Goal: Communication & Community: Answer question/provide support

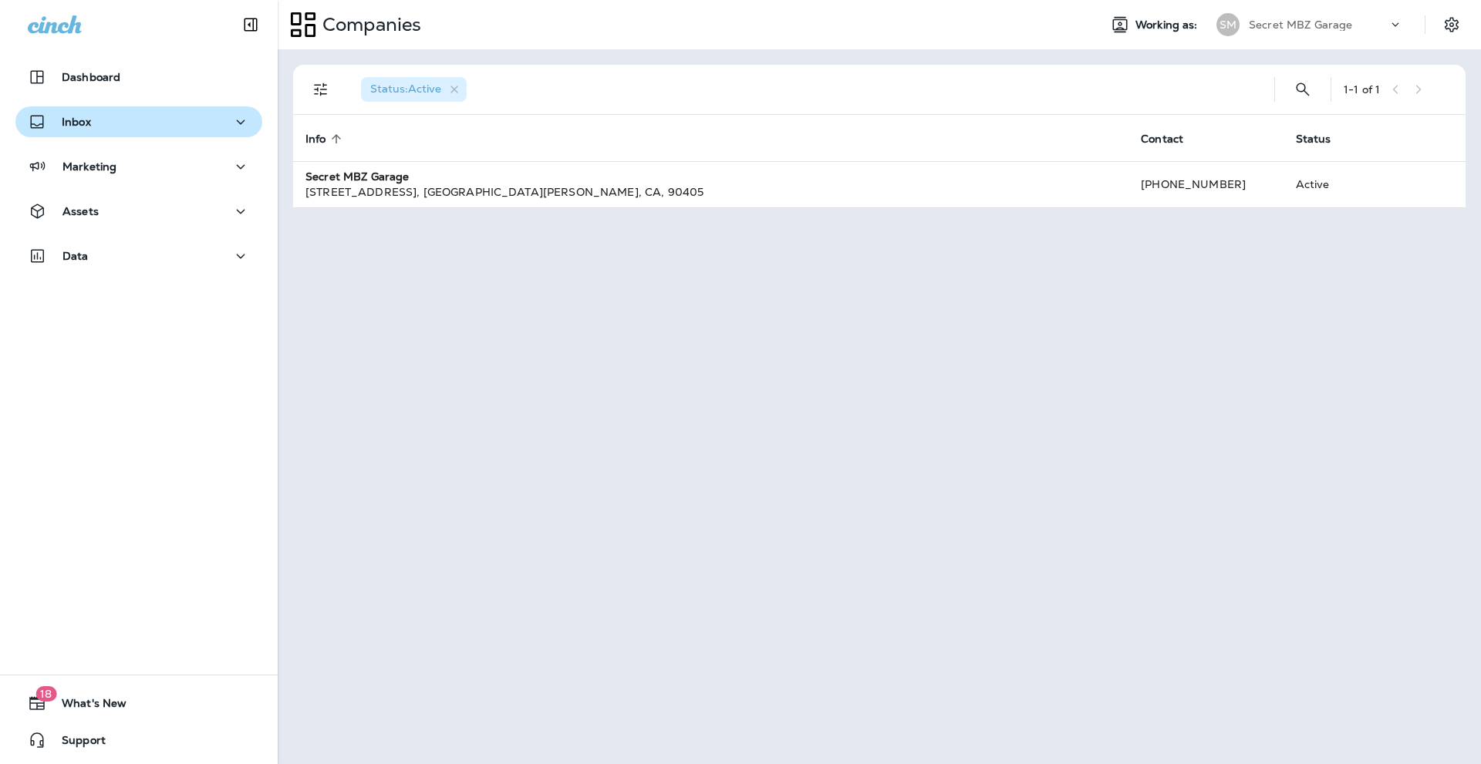
click at [97, 126] on div "Inbox" at bounding box center [139, 122] width 222 height 19
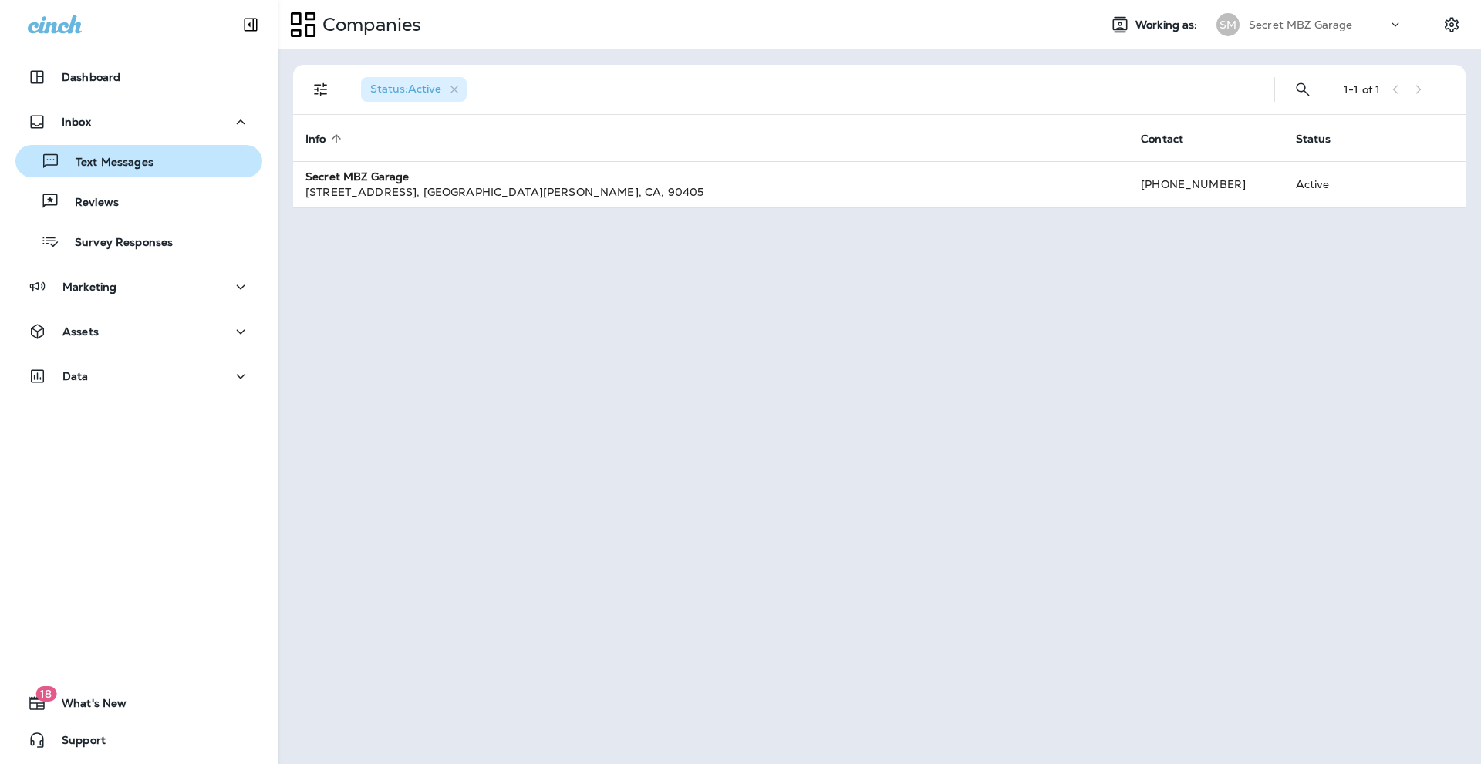
click at [101, 161] on p "Text Messages" at bounding box center [106, 163] width 93 height 15
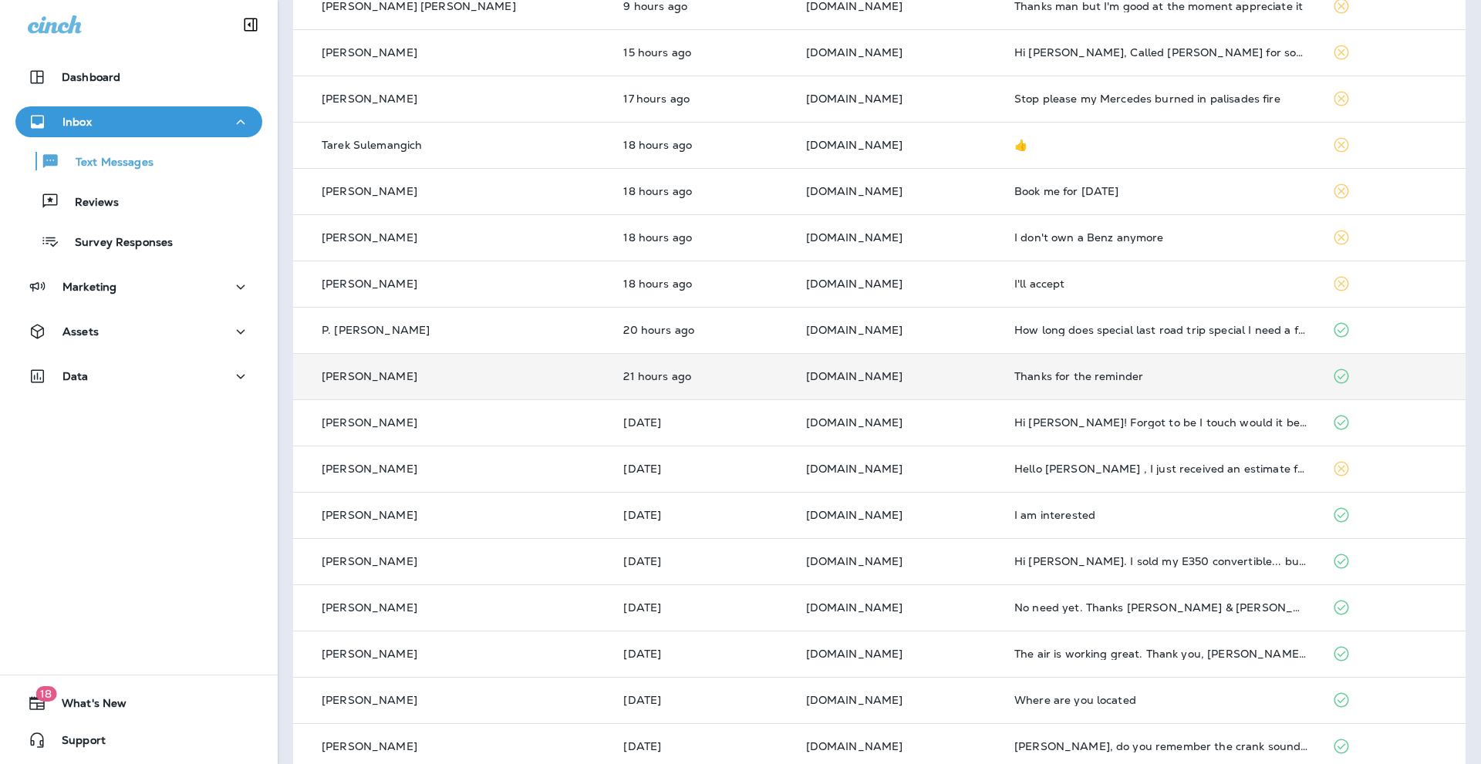
scroll to position [206, 0]
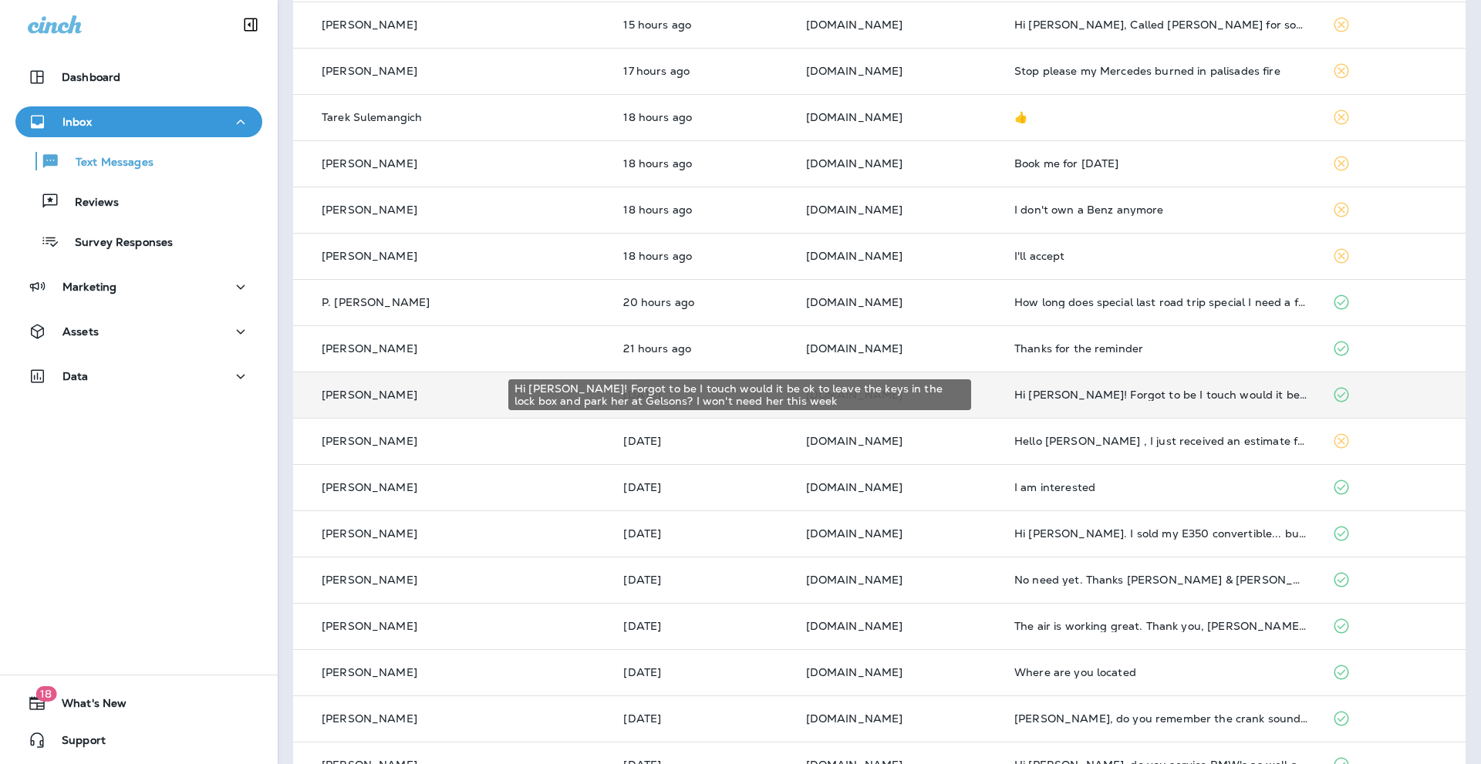
click at [1169, 394] on div "Hi [PERSON_NAME]! Forgot to be I touch would it be ok to leave the keys in the …" at bounding box center [1160, 395] width 293 height 12
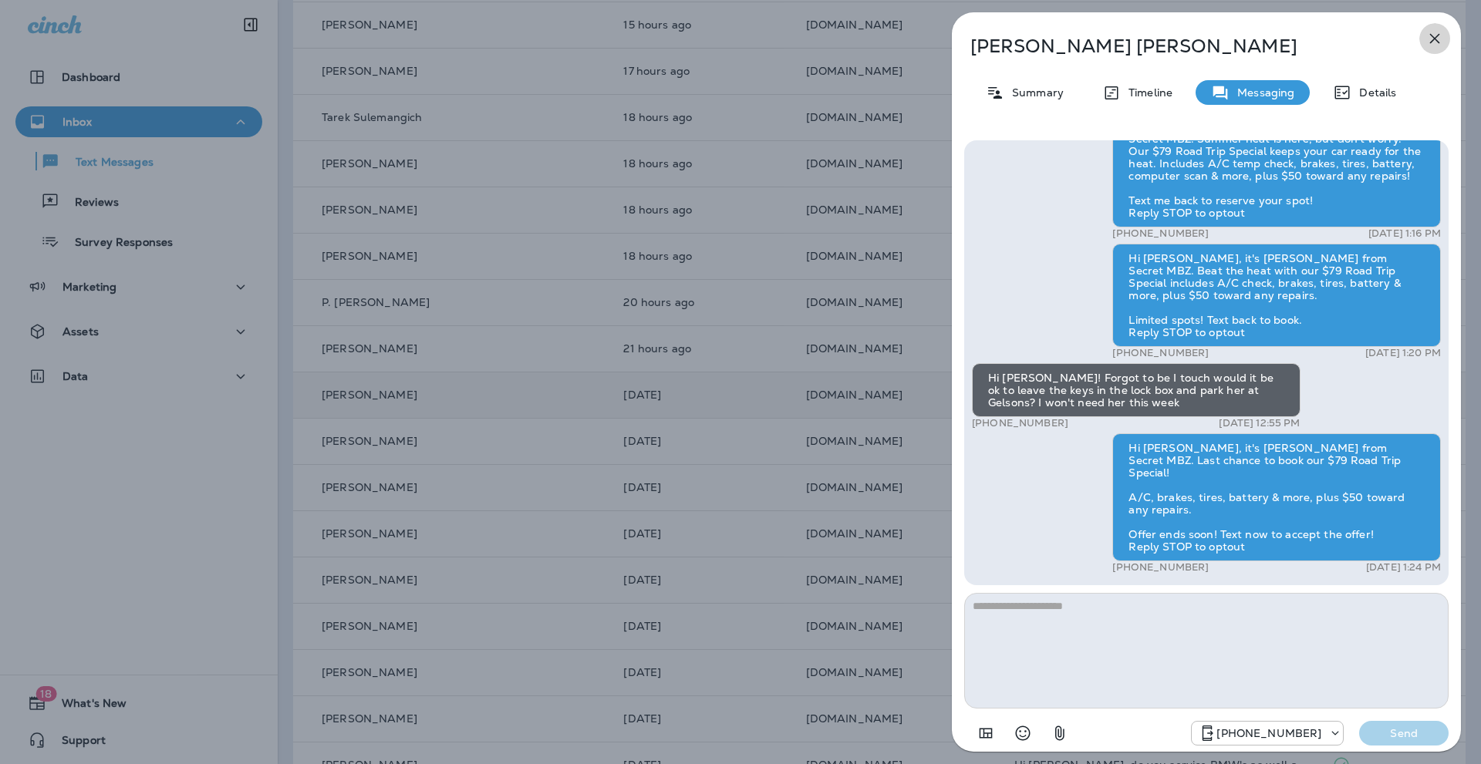
click at [1431, 31] on icon "button" at bounding box center [1434, 38] width 19 height 19
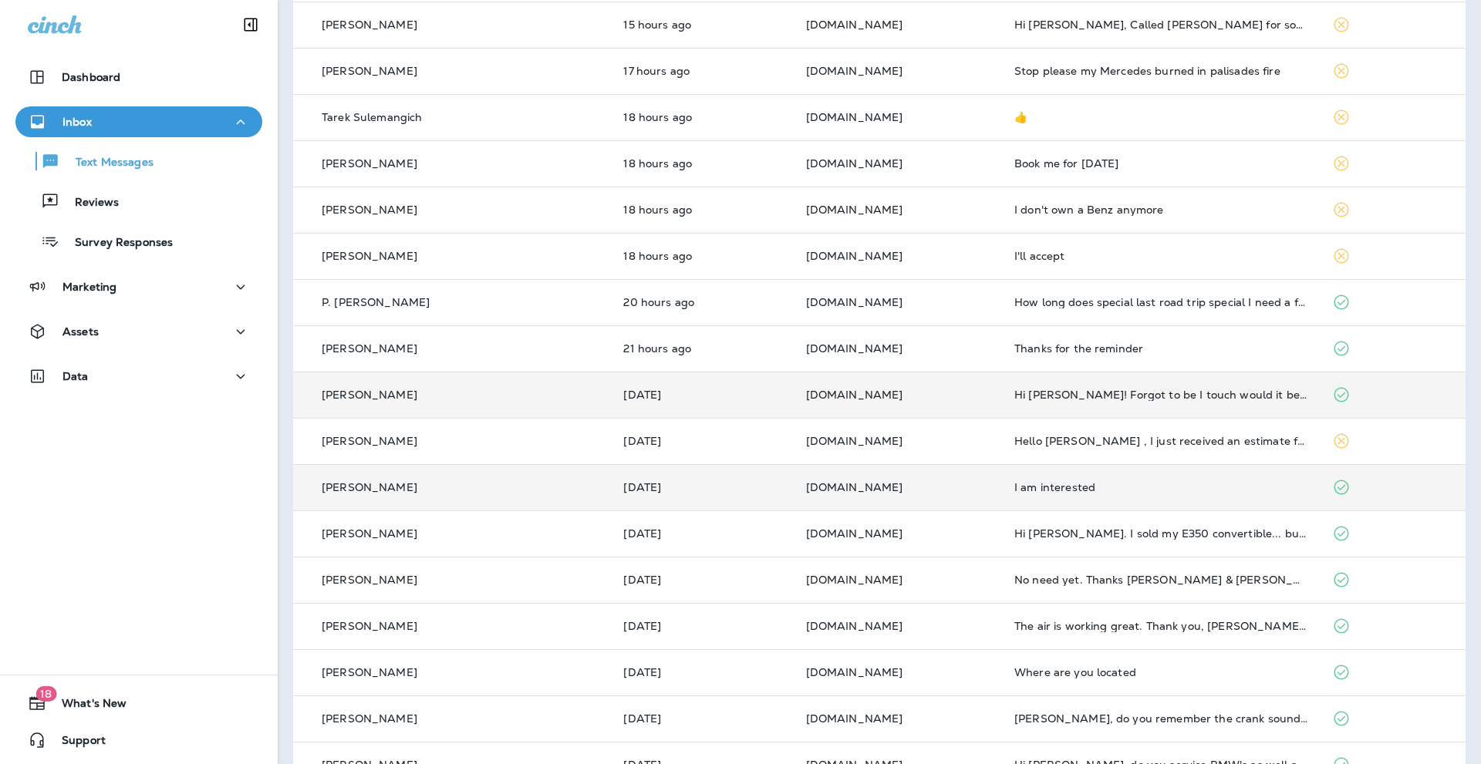
click at [1083, 491] on div "I am interested" at bounding box center [1160, 487] width 293 height 12
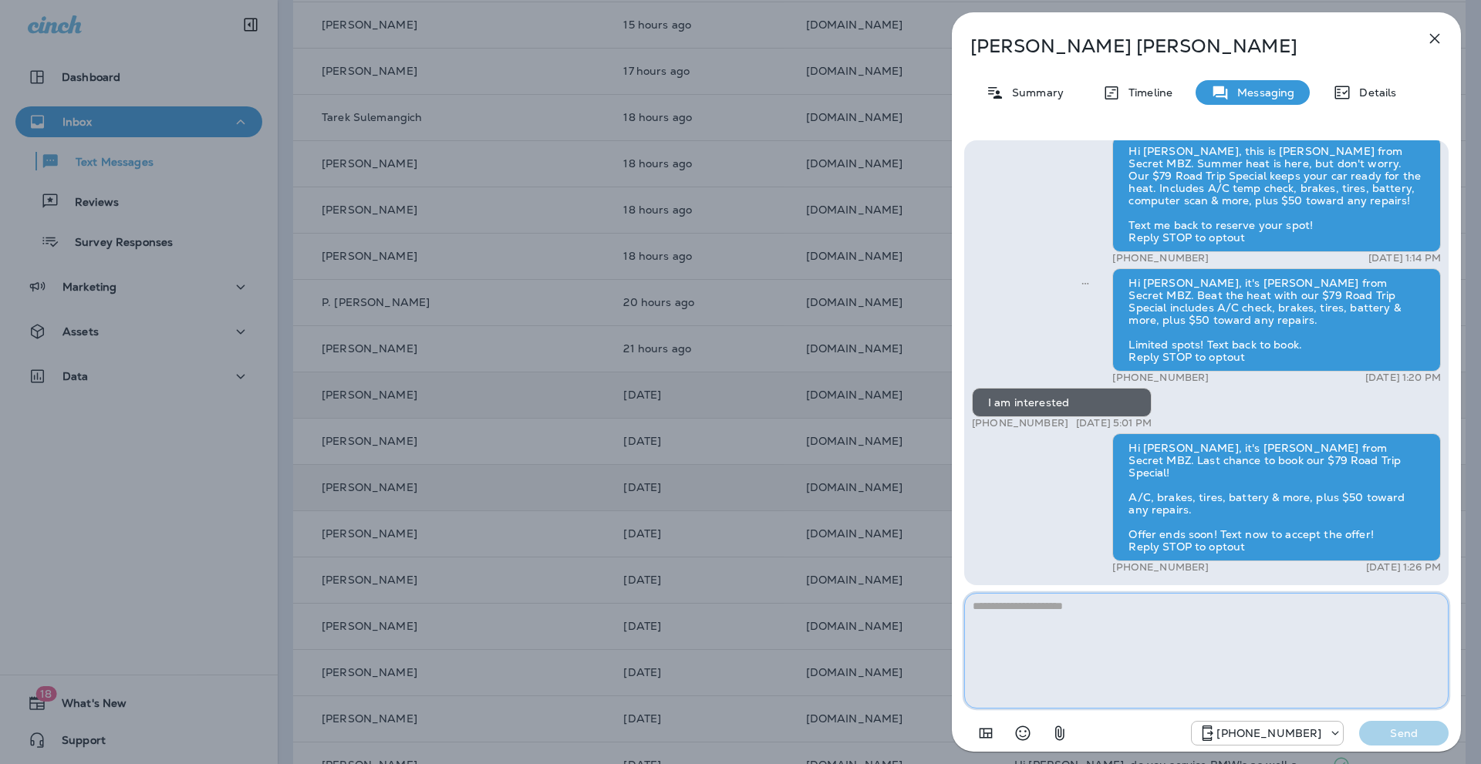
drag, startPoint x: 1047, startPoint y: 618, endPoint x: 1051, endPoint y: 608, distance: 10.7
click at [1048, 615] on textarea at bounding box center [1206, 651] width 484 height 116
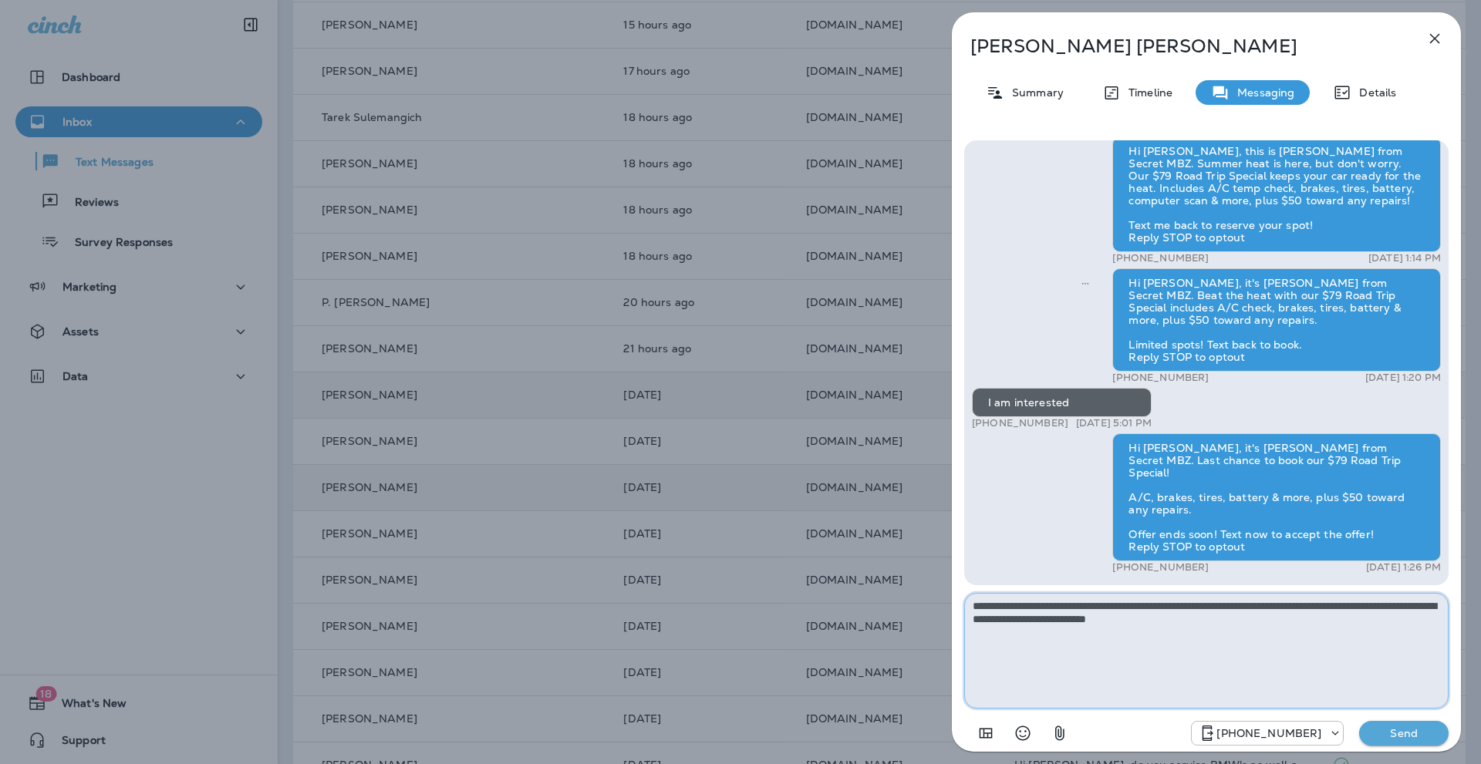
type textarea "**********"
click at [1411, 733] on p "Send" at bounding box center [1403, 733] width 65 height 14
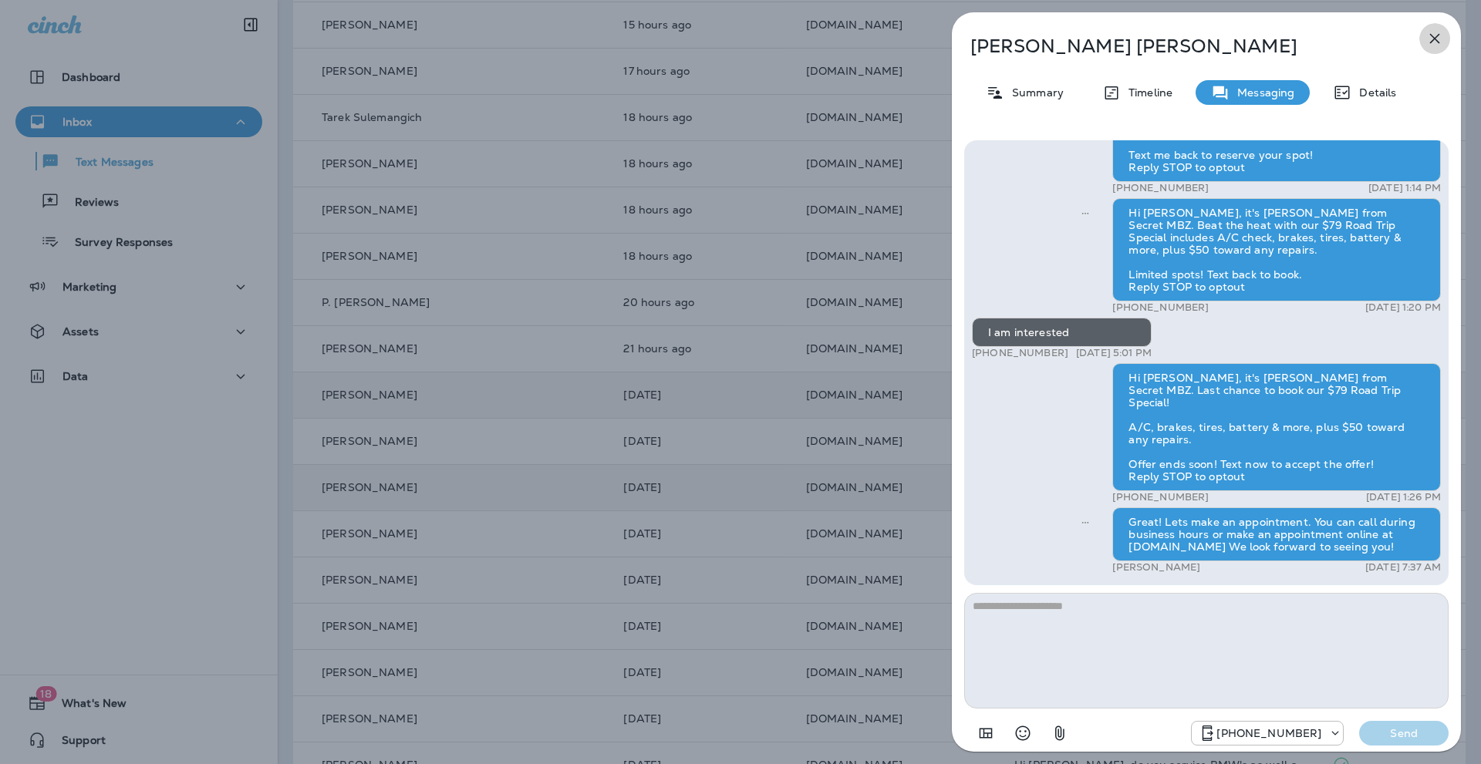
click at [1432, 32] on icon "button" at bounding box center [1434, 38] width 19 height 19
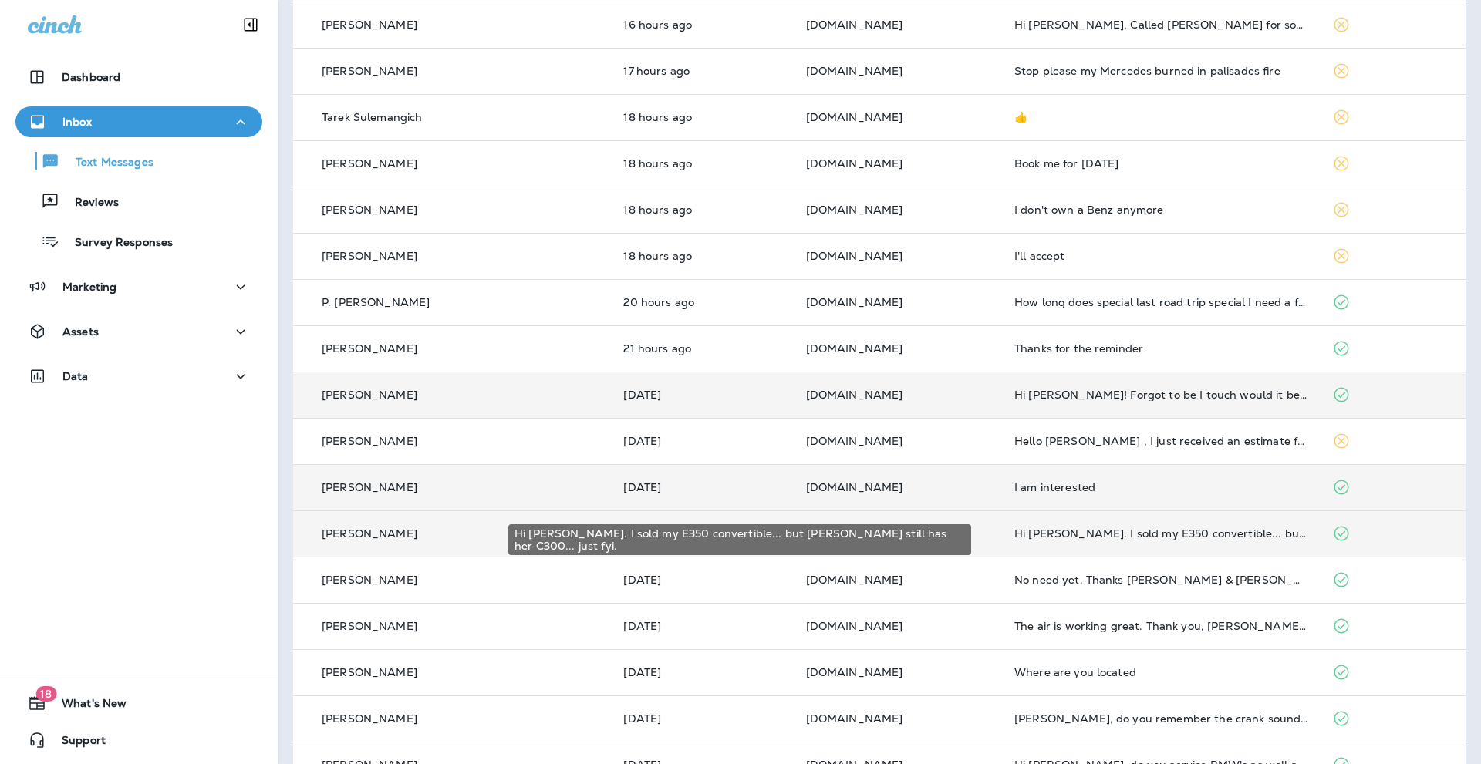
click at [1111, 534] on div "Hi [PERSON_NAME]. I sold my E350 convertible... but [PERSON_NAME] still has her…" at bounding box center [1160, 534] width 293 height 12
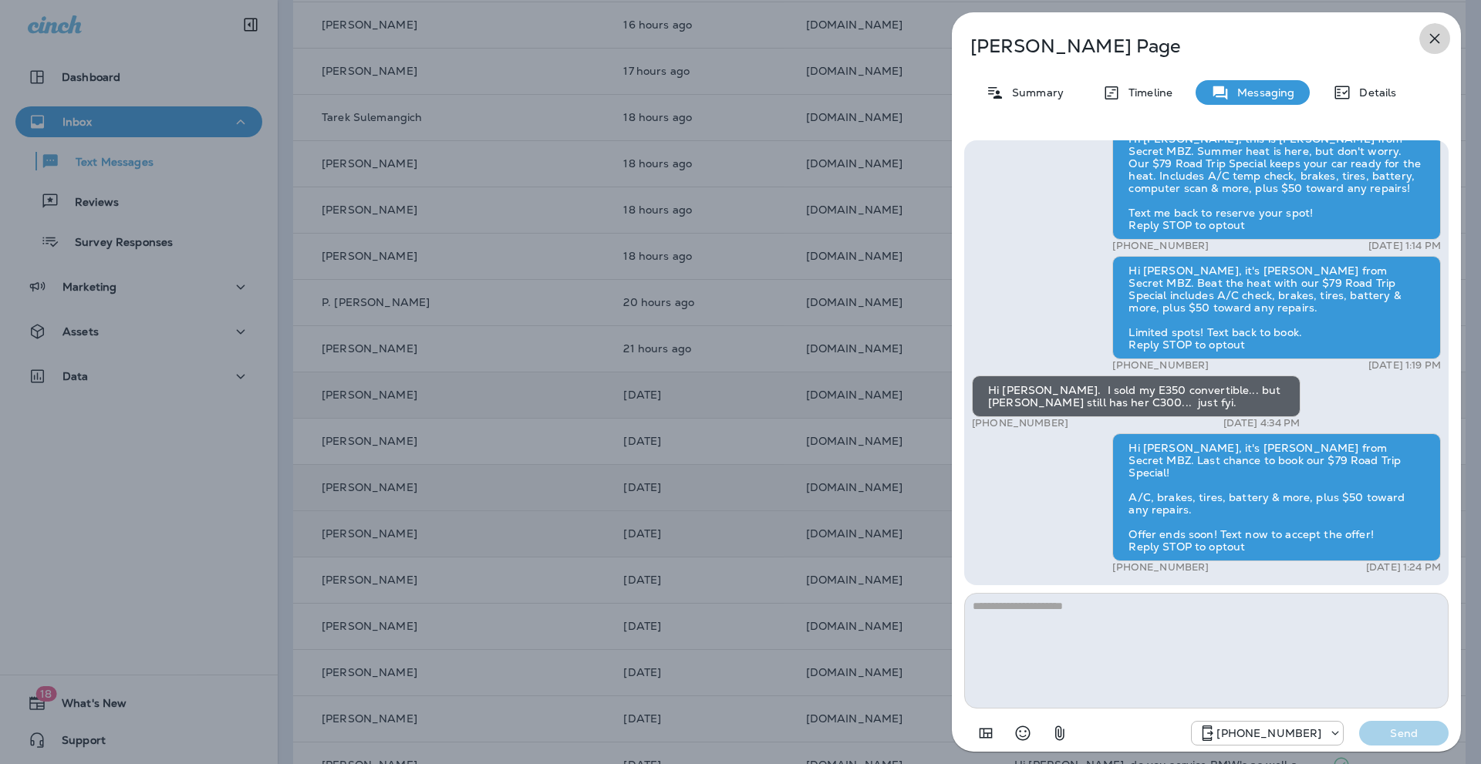
click at [1431, 35] on icon "button" at bounding box center [1435, 39] width 10 height 10
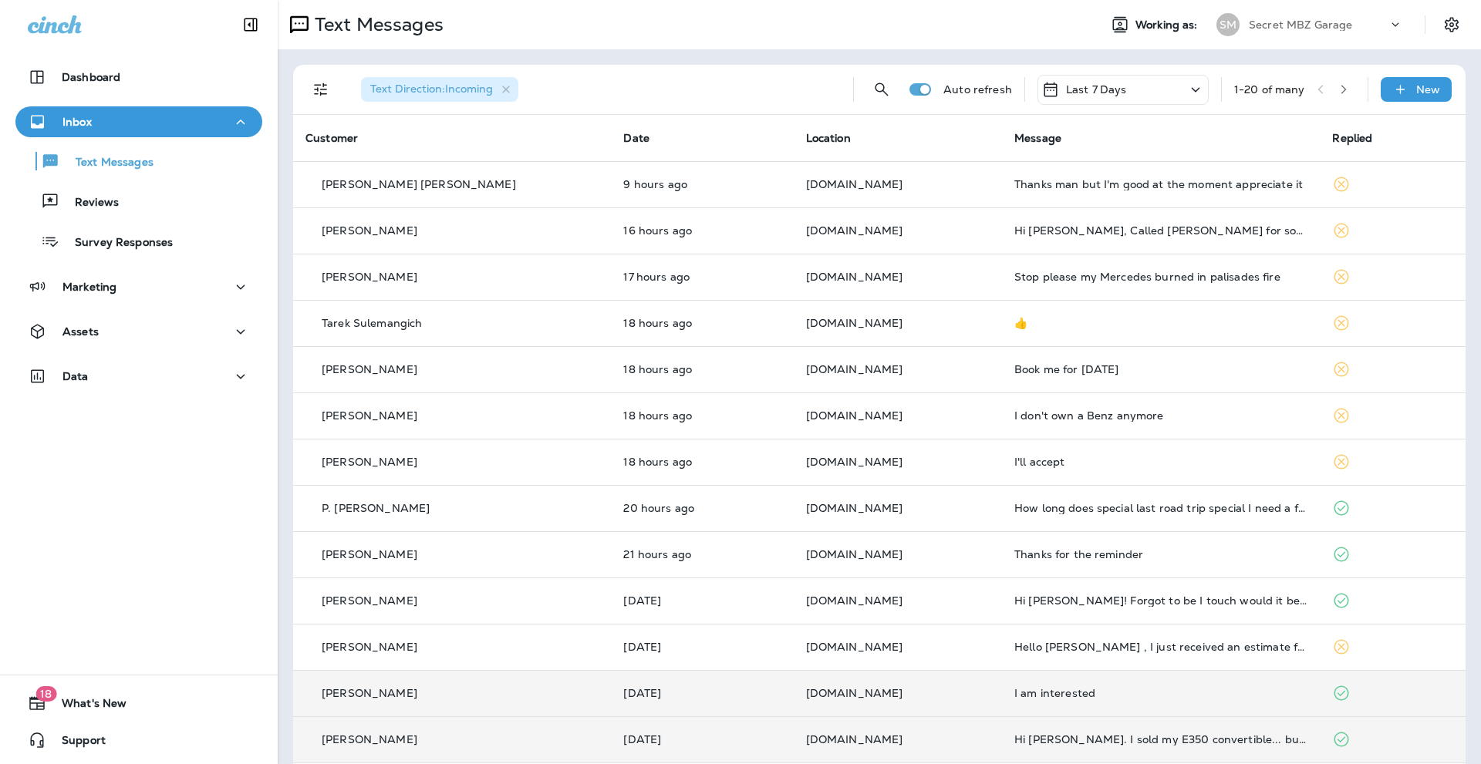
click at [1338, 85] on icon "button" at bounding box center [1343, 89] width 11 height 11
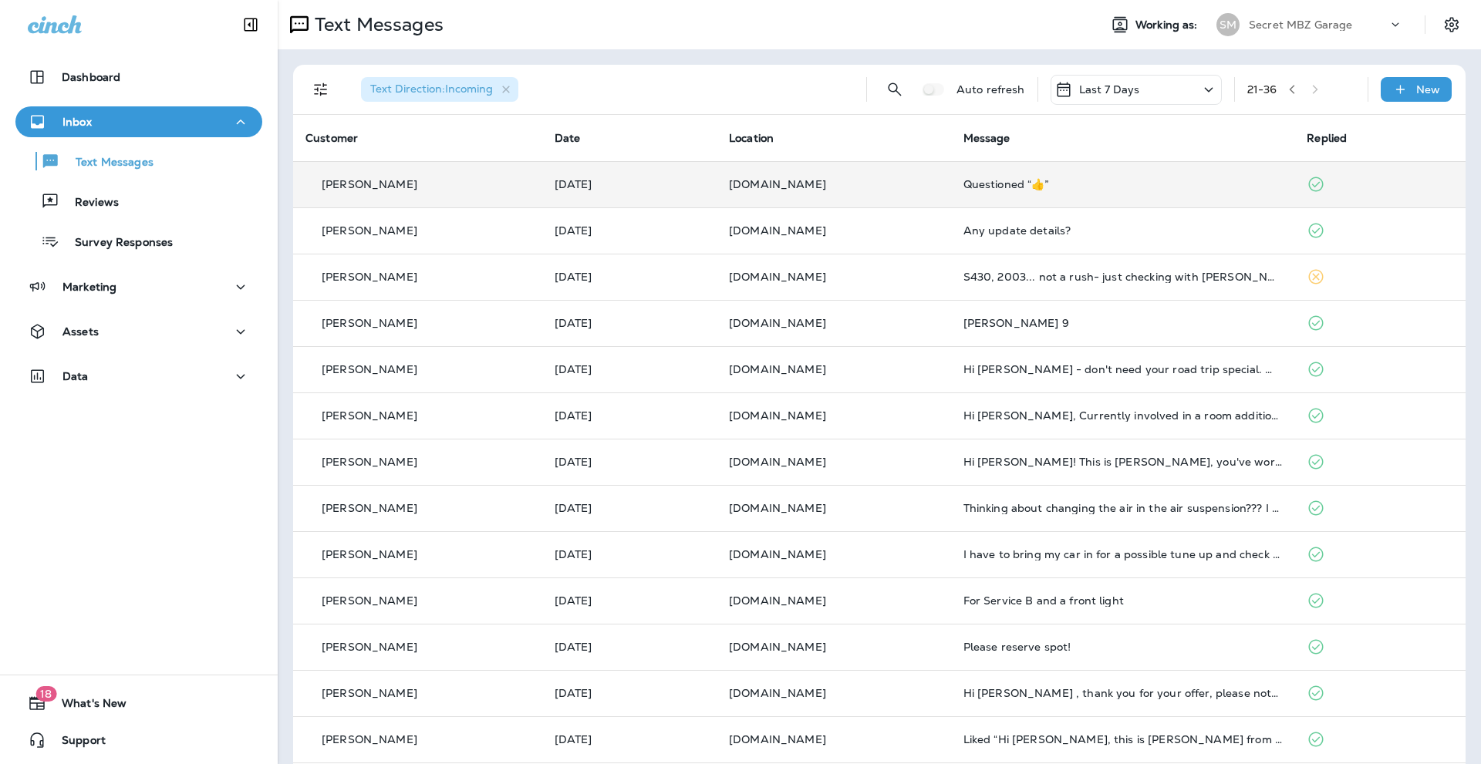
click at [1134, 181] on div "Questioned “👍”" at bounding box center [1122, 184] width 319 height 12
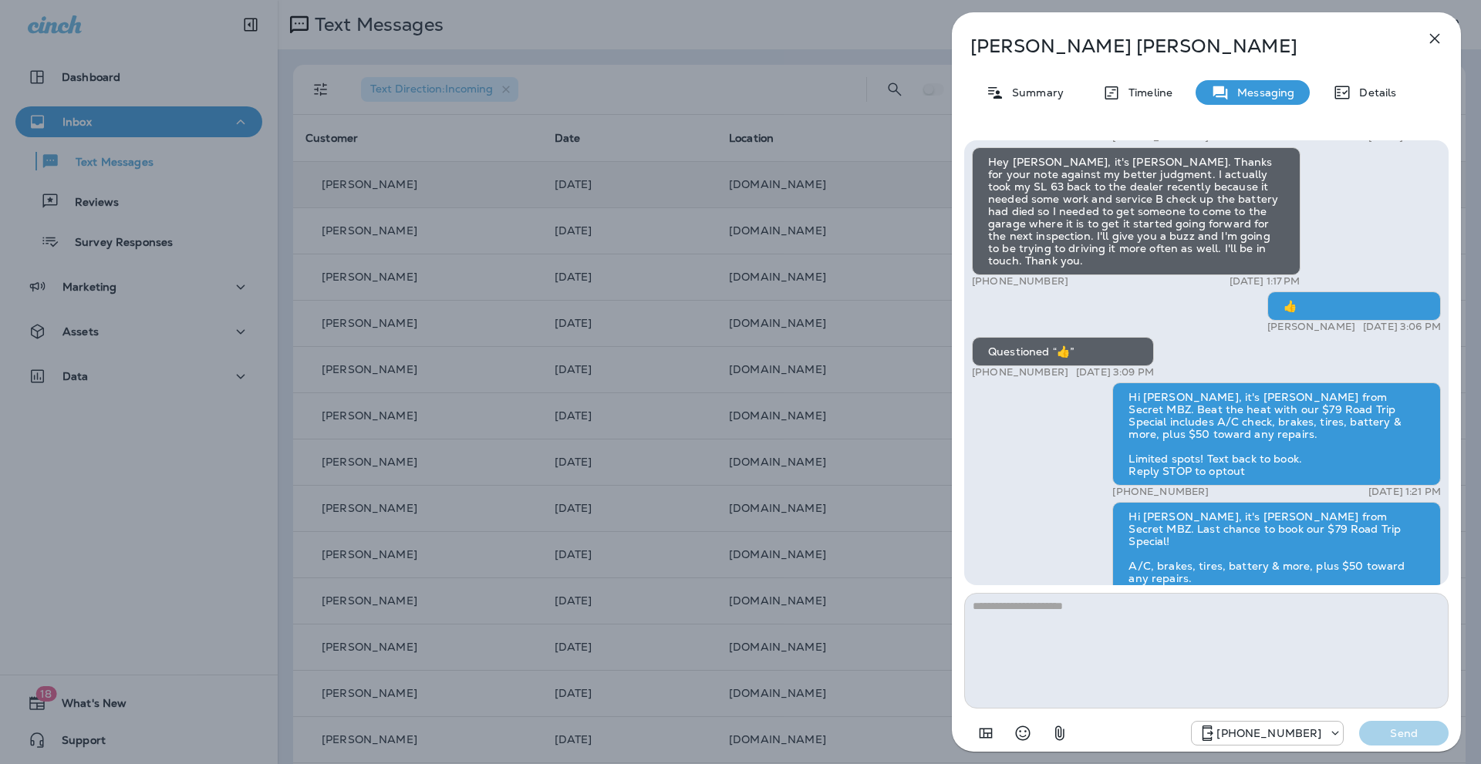
scroll to position [-103, 0]
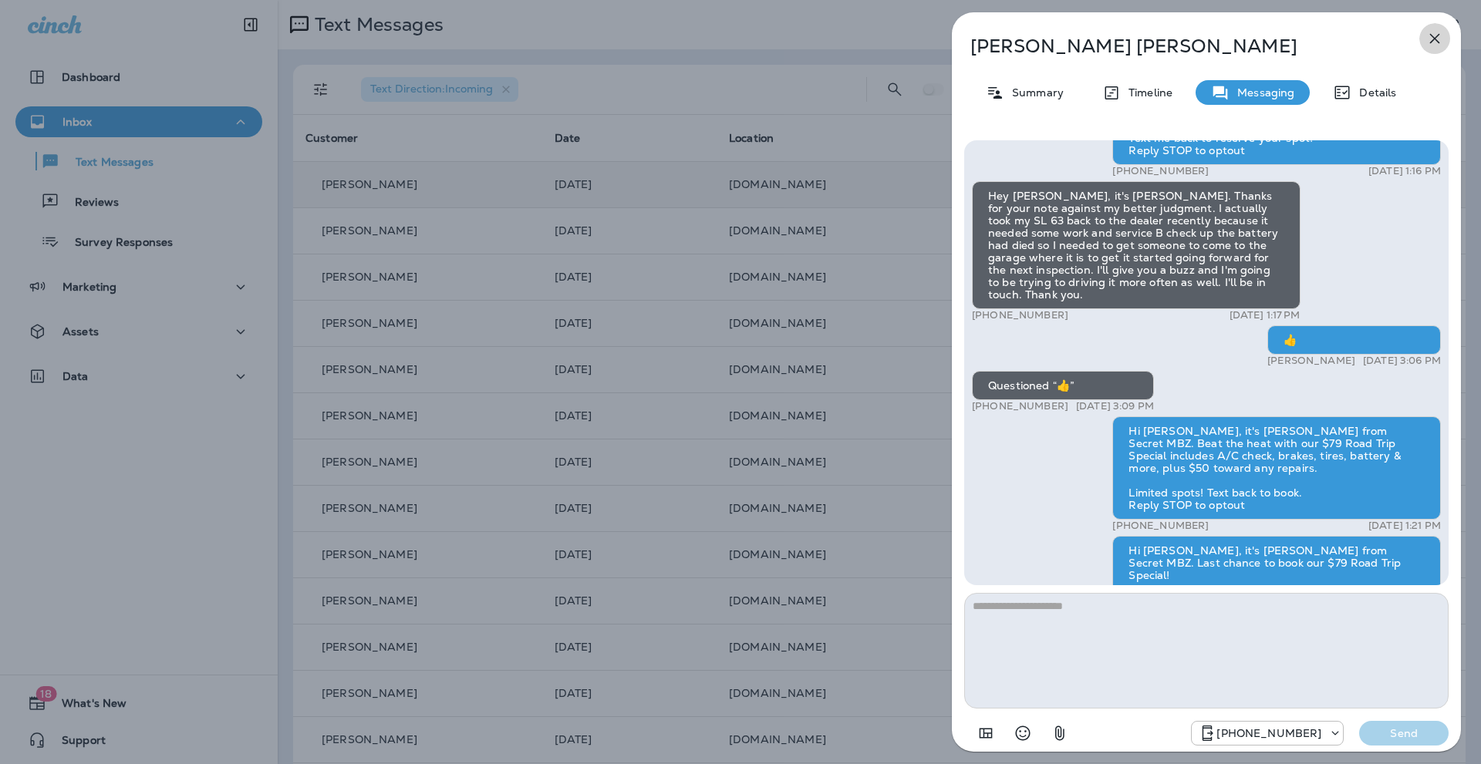
click at [1436, 36] on icon "button" at bounding box center [1435, 39] width 10 height 10
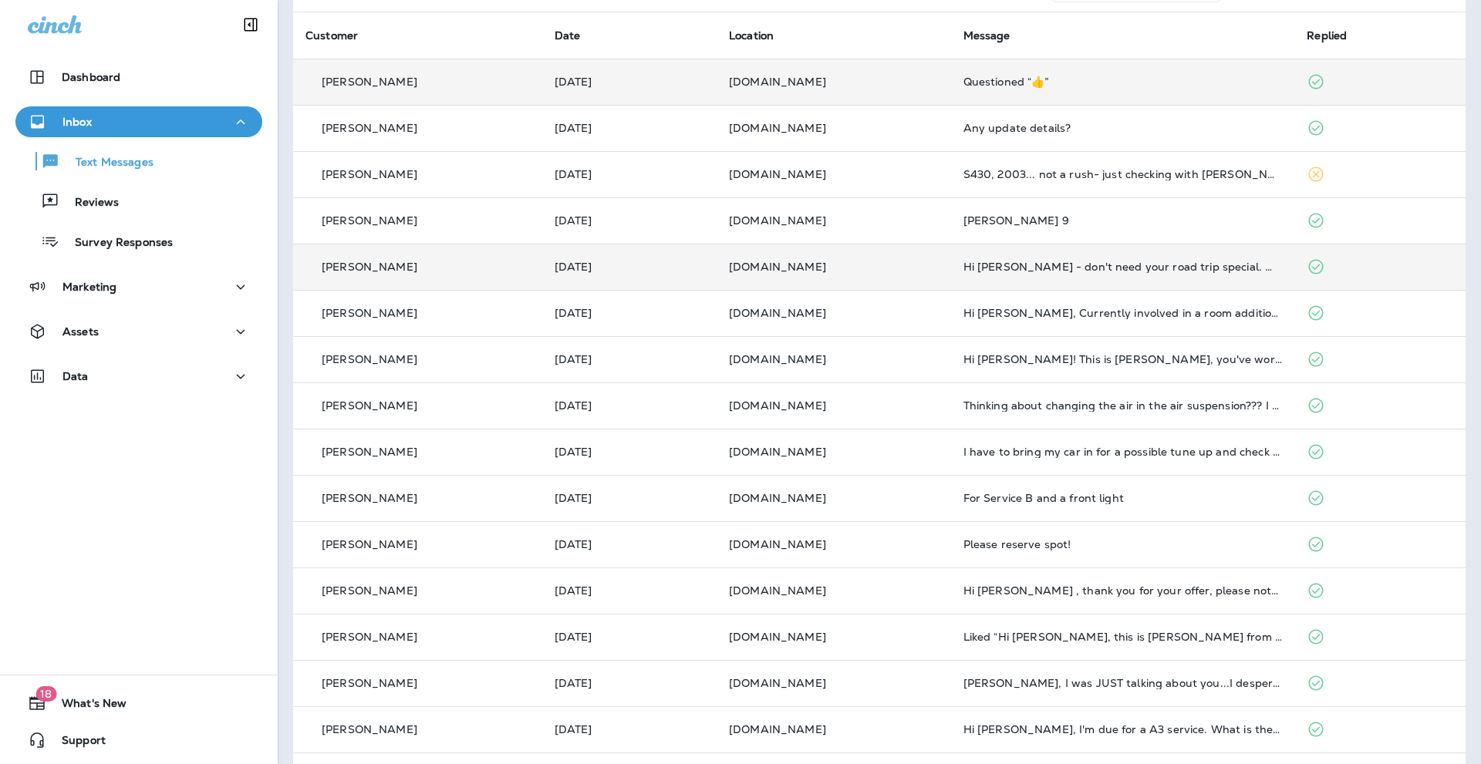
scroll to position [153, 0]
